Goal: Task Accomplishment & Management: Manage account settings

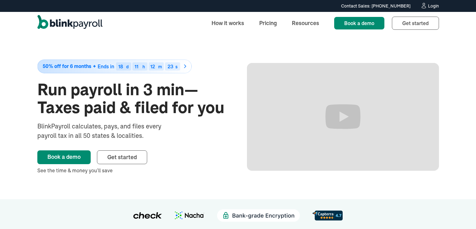
click at [431, 8] on div "Login" at bounding box center [433, 6] width 11 height 4
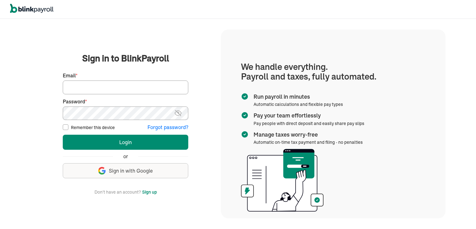
click at [108, 90] on input "Email *" at bounding box center [125, 88] width 125 height 14
